Goal: Task Accomplishment & Management: Manage account settings

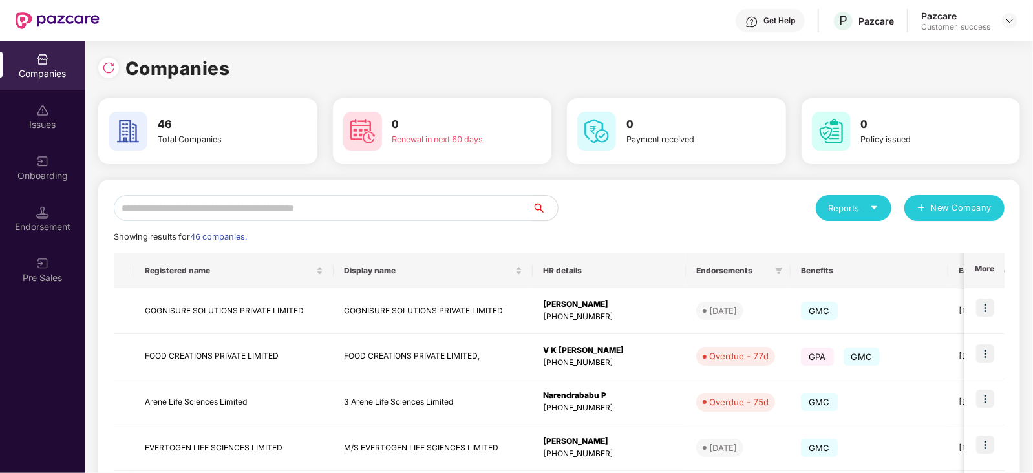
click at [256, 208] on input "text" at bounding box center [323, 208] width 418 height 26
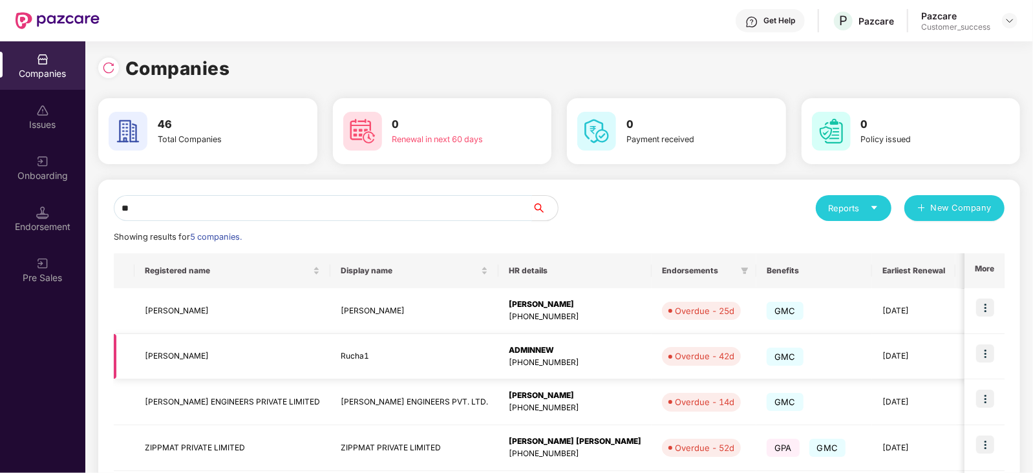
scroll to position [116, 0]
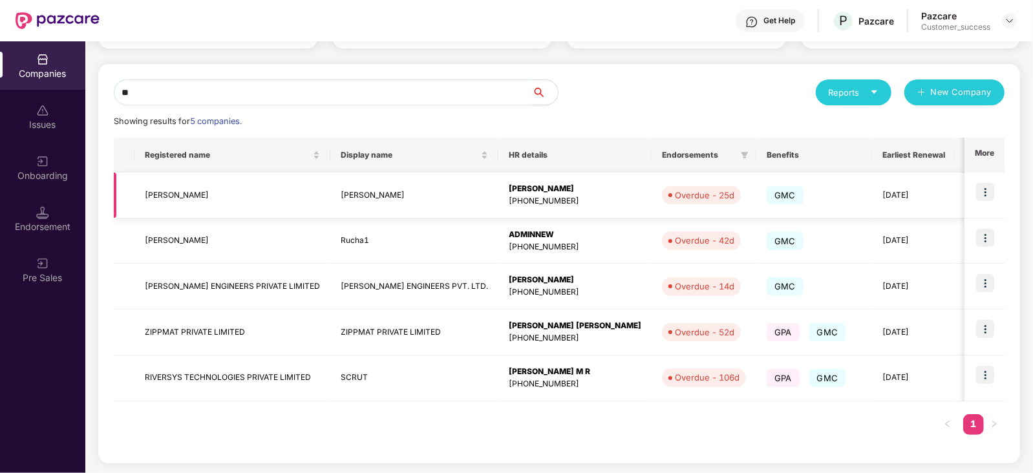
type input "**"
click at [985, 193] on img at bounding box center [985, 192] width 18 height 18
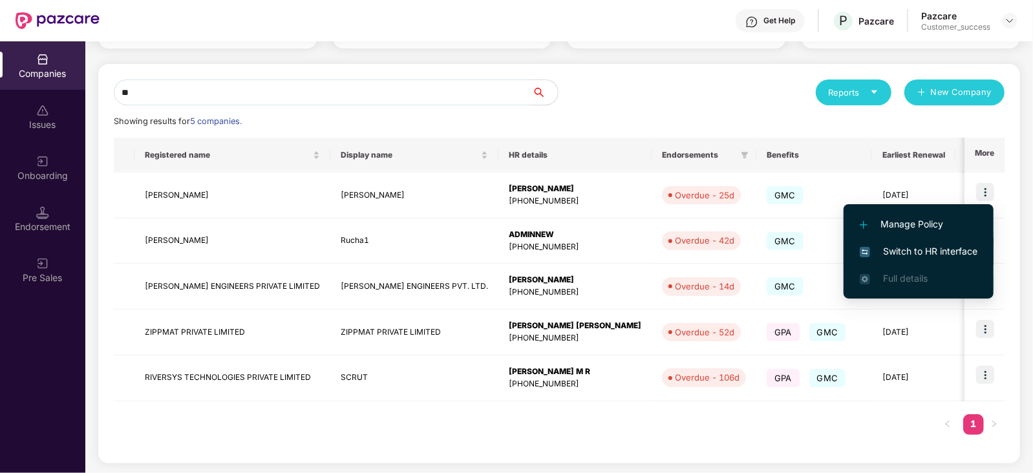
click at [943, 251] on span "Switch to HR interface" at bounding box center [919, 251] width 118 height 14
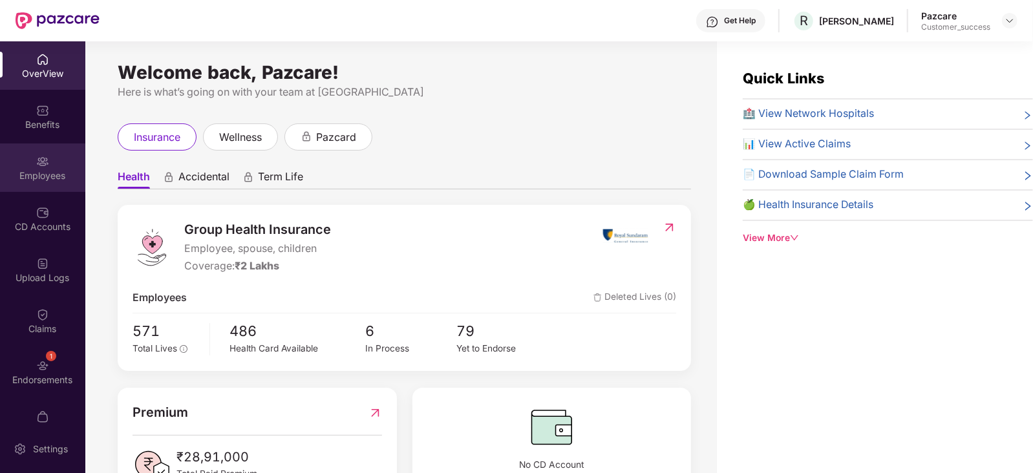
click at [50, 158] on div "Employees" at bounding box center [42, 168] width 85 height 48
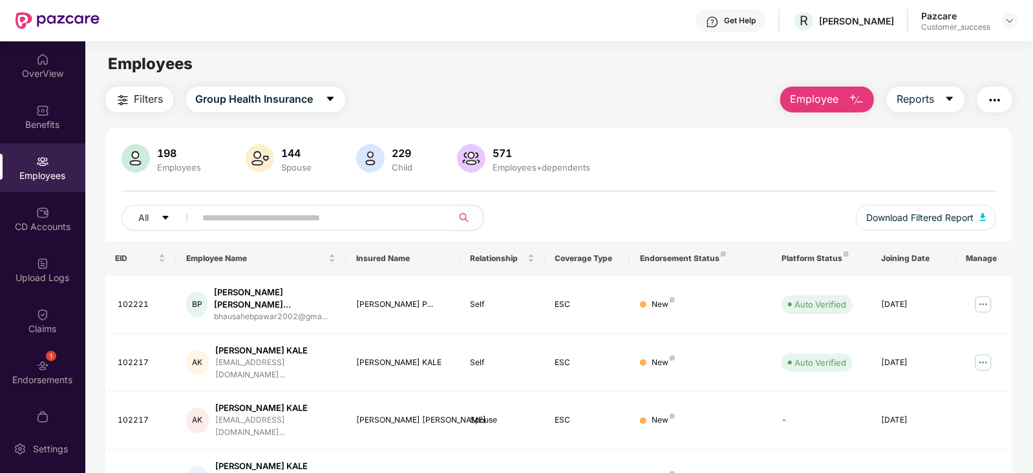
click at [282, 224] on input "text" at bounding box center [319, 217] width 232 height 19
click at [275, 222] on input "text" at bounding box center [319, 217] width 232 height 19
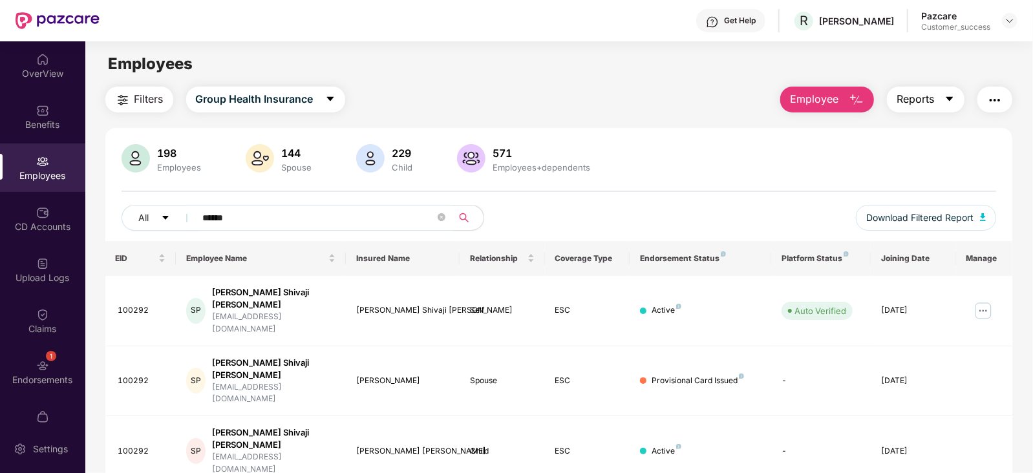
type input "******"
click at [944, 89] on button "Reports" at bounding box center [926, 100] width 78 height 26
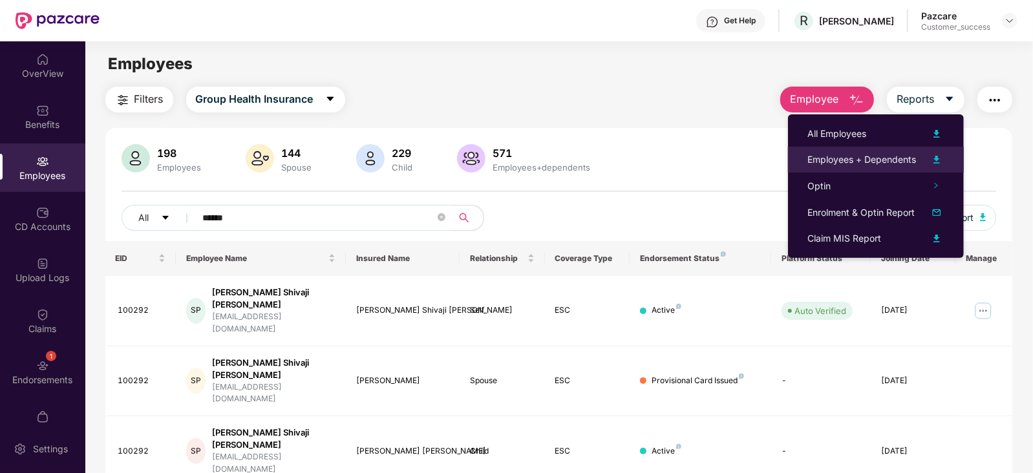
click at [906, 161] on div "Employees + Dependents" at bounding box center [861, 160] width 109 height 14
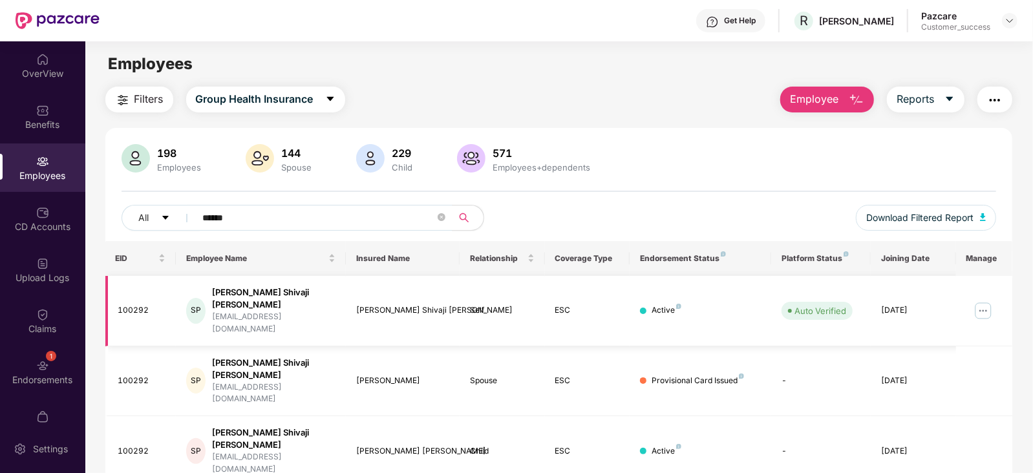
click at [139, 304] on div "100292" at bounding box center [142, 310] width 48 height 12
copy div "100292"
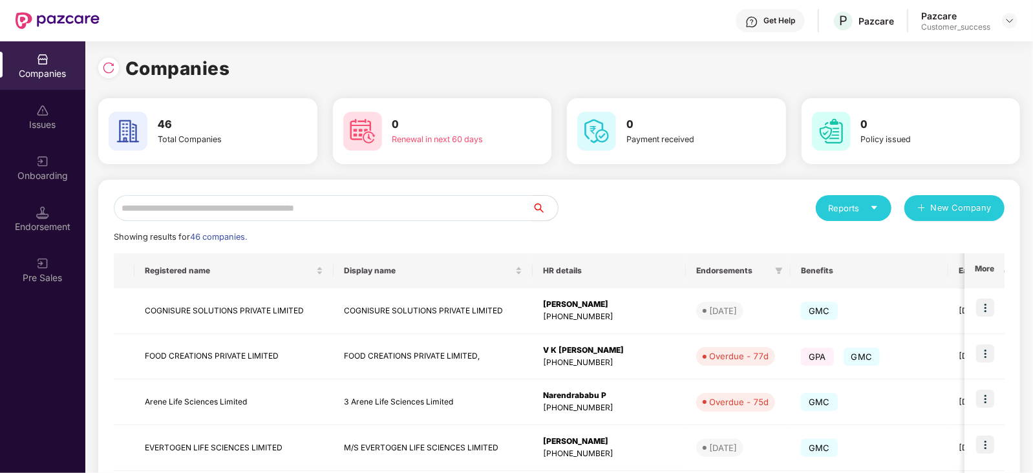
click at [202, 202] on input "text" at bounding box center [323, 208] width 418 height 26
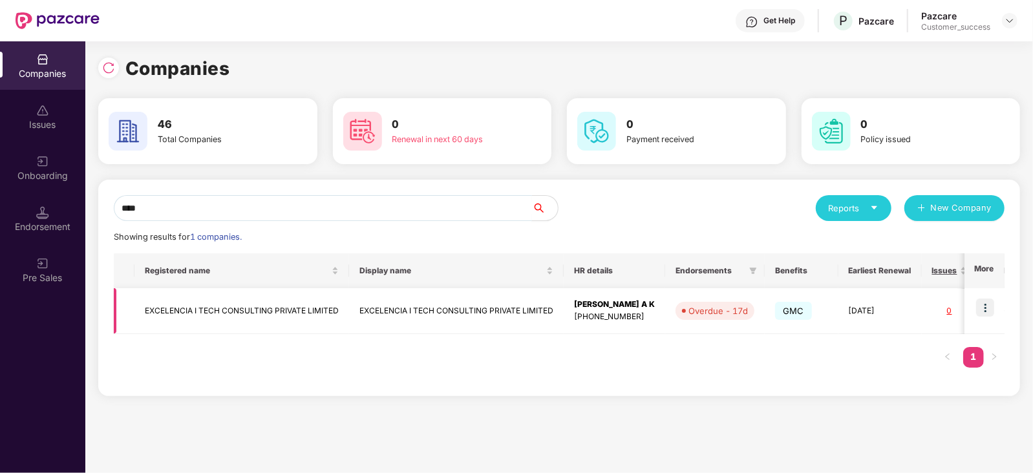
type input "****"
click at [987, 310] on img at bounding box center [985, 308] width 18 height 18
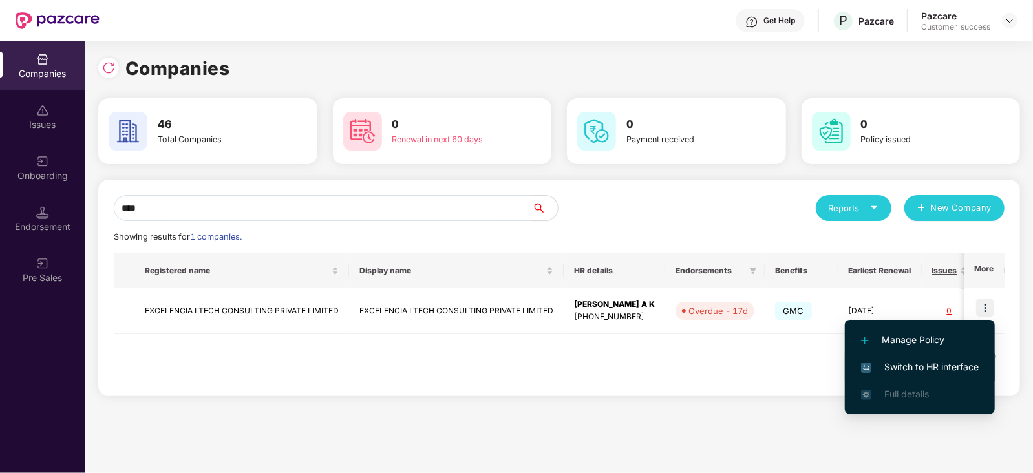
click at [932, 360] on span "Switch to HR interface" at bounding box center [920, 367] width 118 height 14
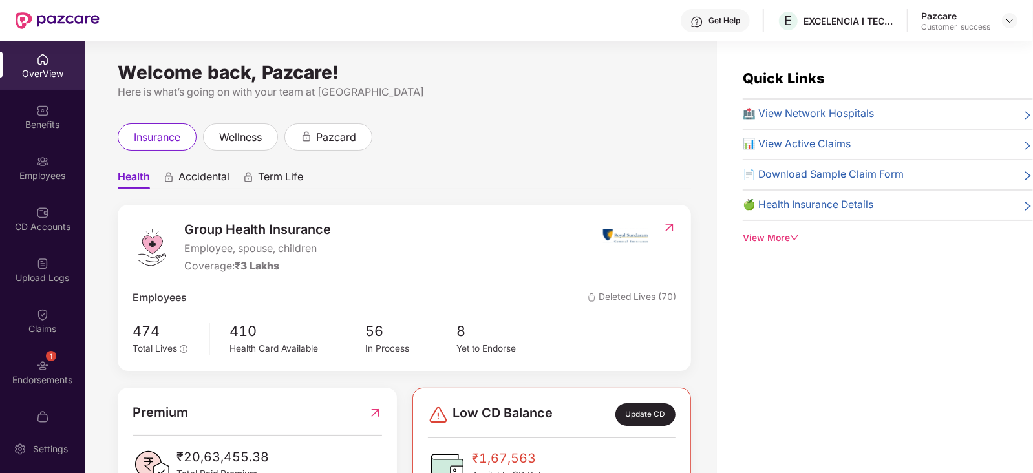
click at [40, 165] on img at bounding box center [42, 161] width 13 height 13
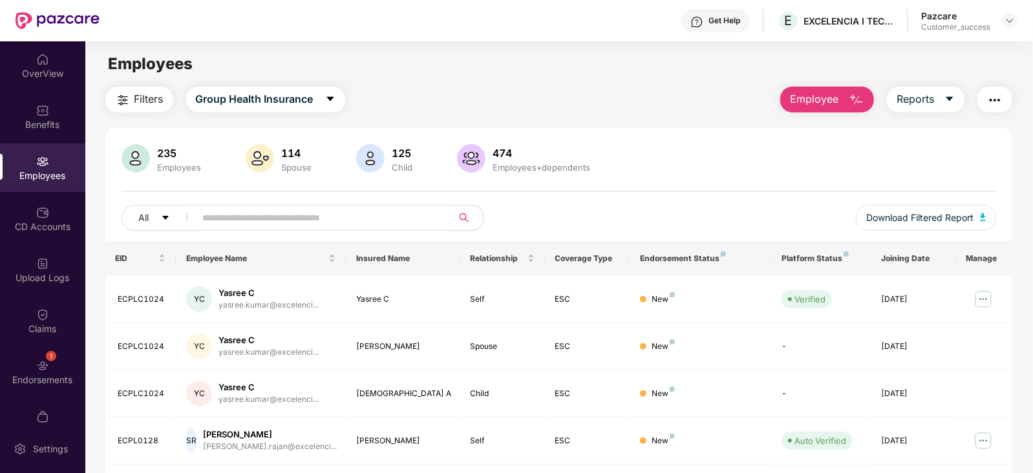
click at [257, 220] on input "text" at bounding box center [319, 217] width 232 height 19
paste input "**********"
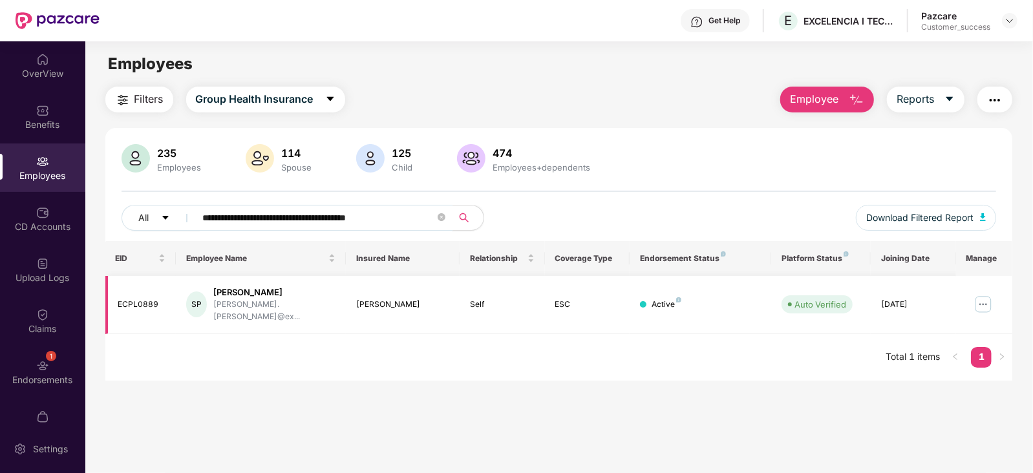
type input "**********"
click at [982, 298] on img at bounding box center [983, 304] width 21 height 21
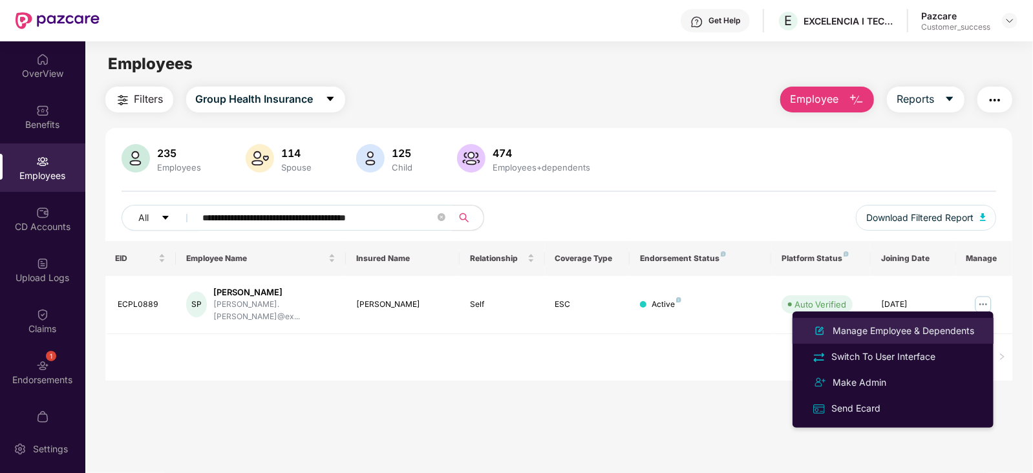
click at [912, 330] on div "Manage Employee & Dependents" at bounding box center [903, 331] width 147 height 14
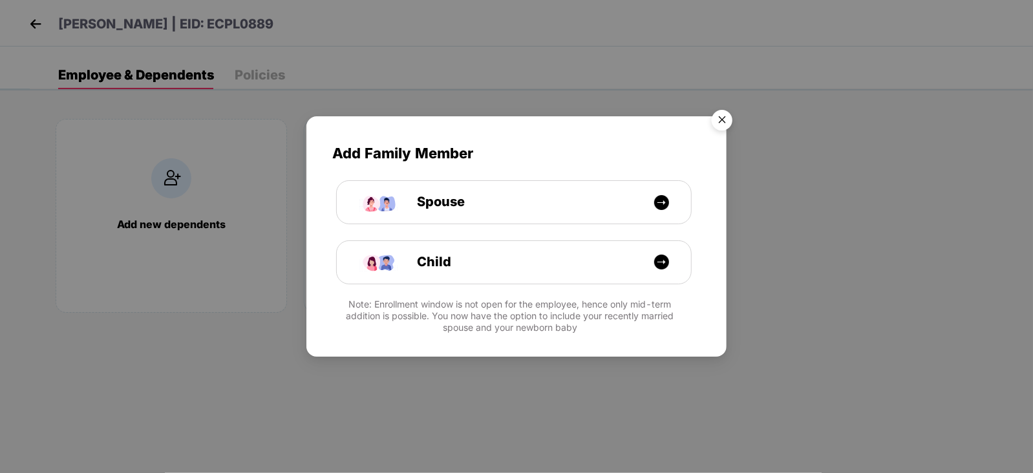
click at [723, 118] on img "Close" at bounding box center [722, 122] width 36 height 36
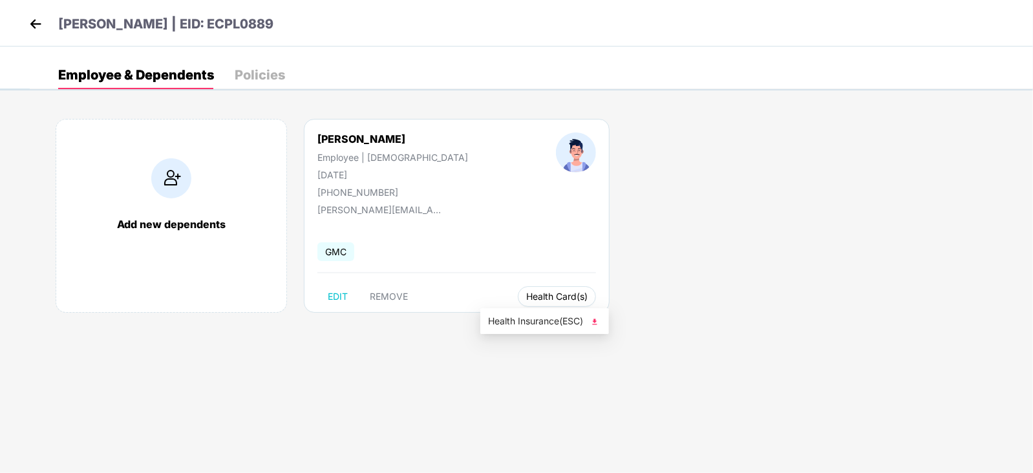
click at [540, 299] on span "Health Card(s)" at bounding box center [556, 296] width 61 height 6
click at [597, 325] on img at bounding box center [594, 321] width 13 height 13
